Goal: Navigation & Orientation: Find specific page/section

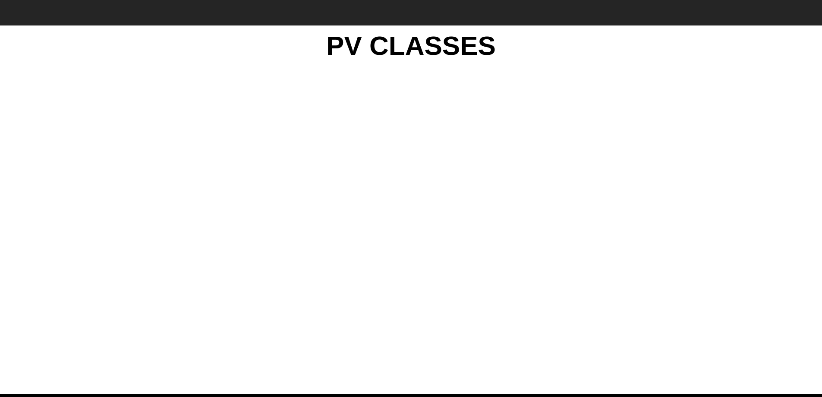
scroll to position [802, 0]
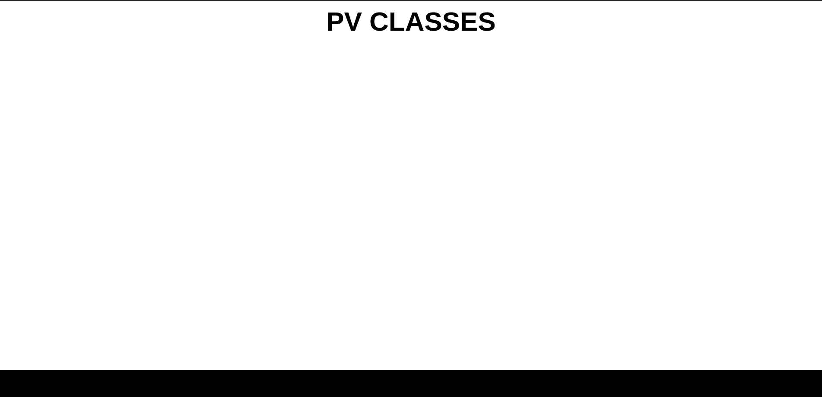
click at [656, 285] on div "PV CLASSES" at bounding box center [411, 185] width 518 height 368
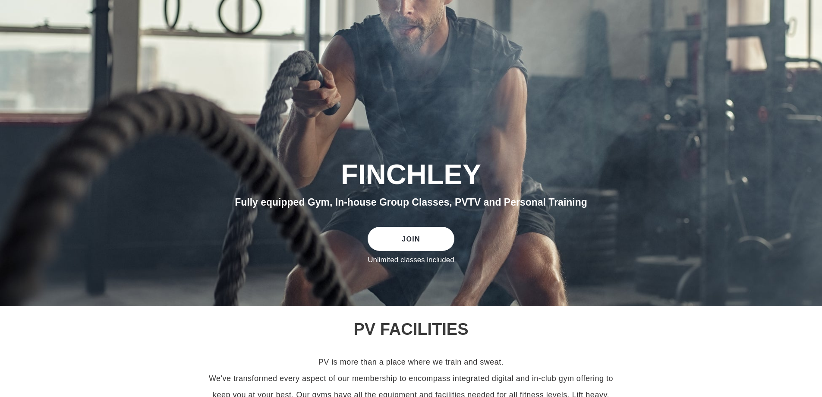
scroll to position [0, 0]
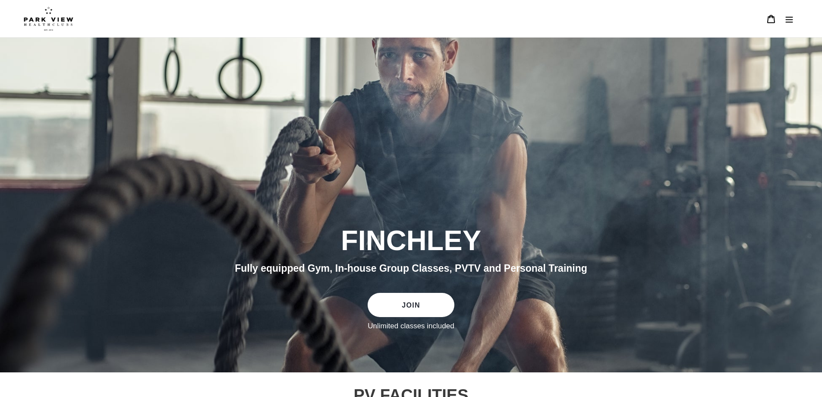
click at [792, 19] on icon "Menu" at bounding box center [789, 19] width 9 height 9
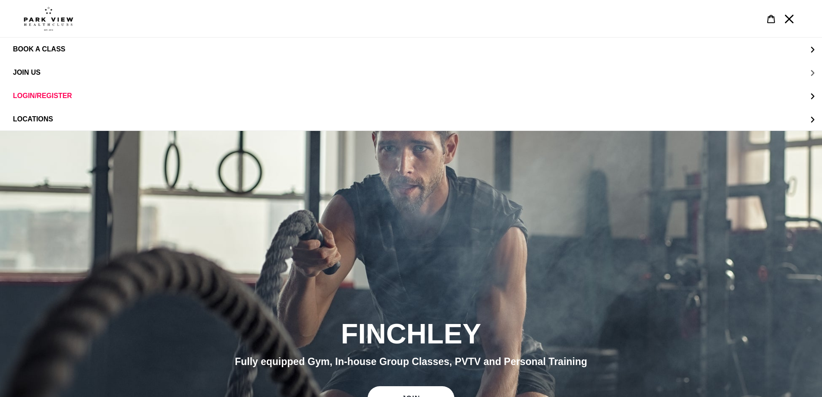
click at [35, 70] on span "JOIN US" at bounding box center [27, 73] width 28 height 8
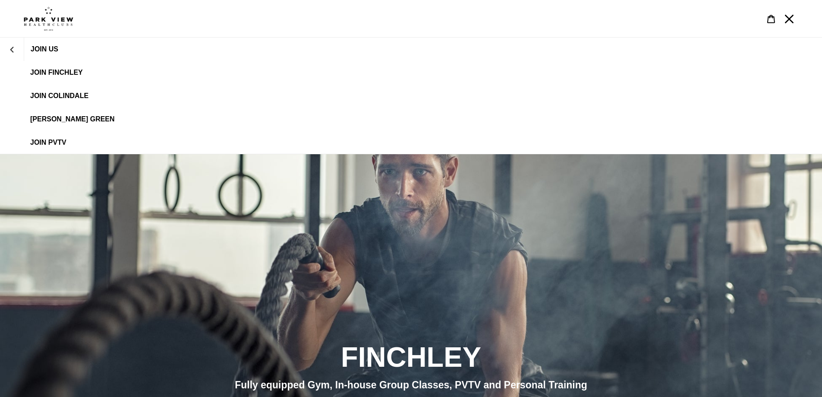
click at [41, 67] on link "JOIN FINCHLEY" at bounding box center [411, 72] width 822 height 23
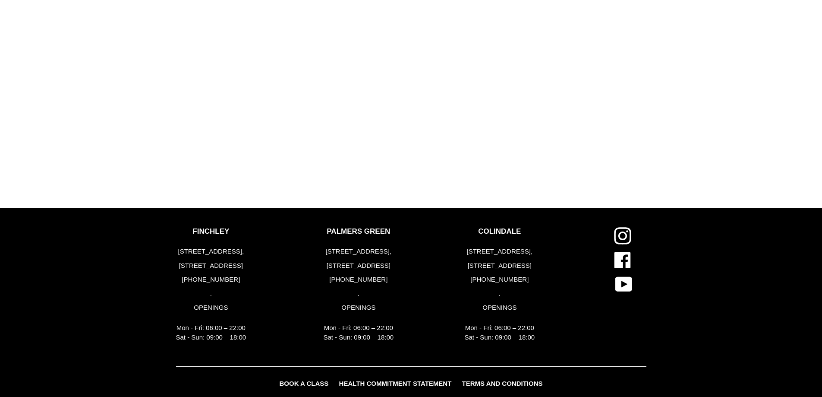
scroll to position [1017, 0]
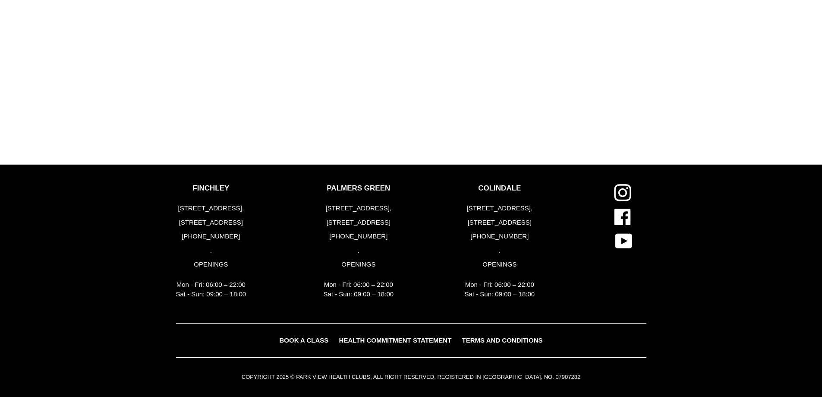
click at [318, 337] on span "BOOK A CLASS" at bounding box center [303, 339] width 49 height 7
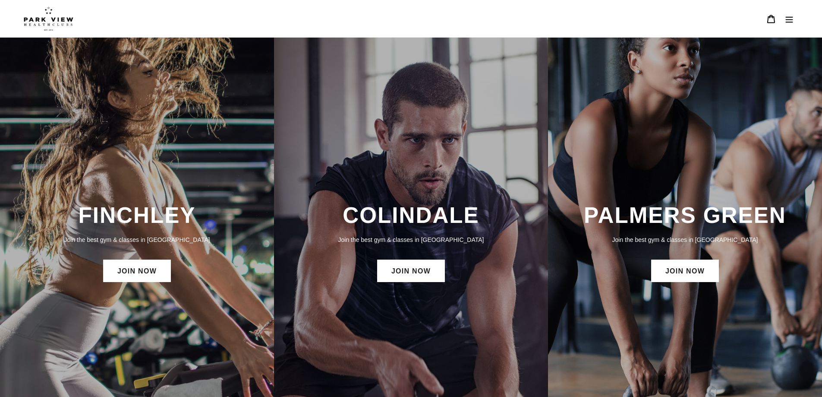
click at [184, 194] on div "FINCHLEY Join the best gym & classes in London JOIN NOW" at bounding box center [137, 243] width 274 height 411
click at [142, 265] on link "JOIN NOW" at bounding box center [137, 270] width 68 height 22
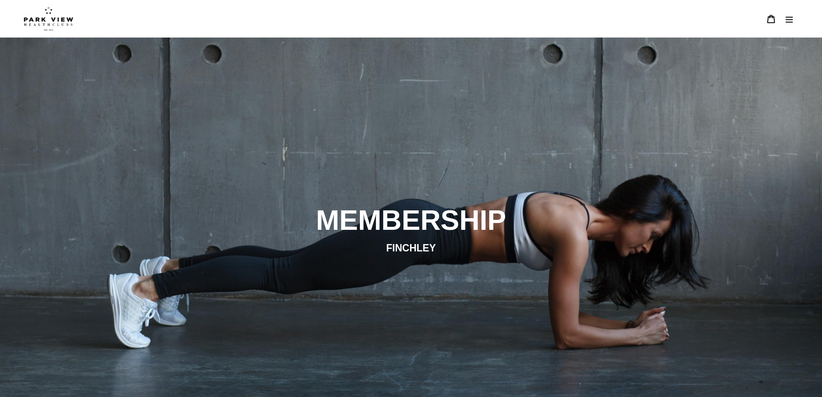
click at [69, 16] on img at bounding box center [49, 18] width 50 height 24
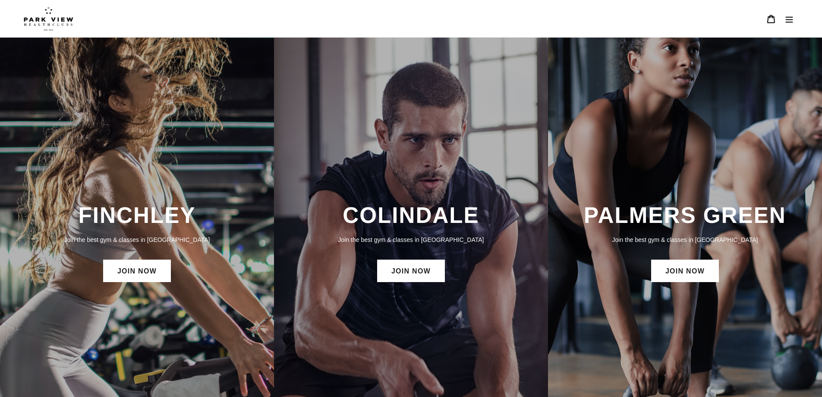
click at [785, 20] on icon "Menu" at bounding box center [789, 19] width 9 height 9
